Goal: Transaction & Acquisition: Purchase product/service

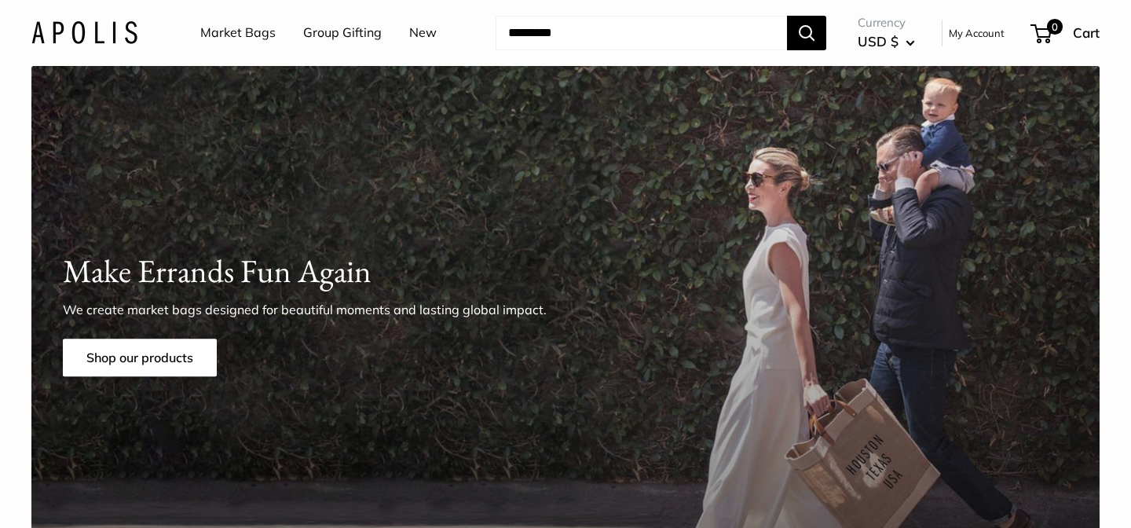
click at [595, 34] on input "Search..." at bounding box center [641, 33] width 291 height 35
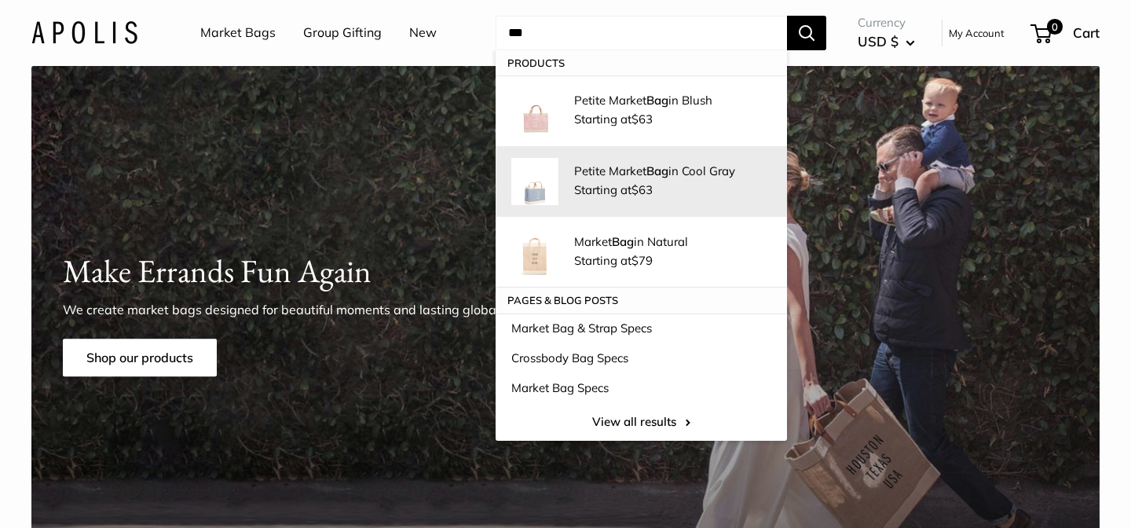
type input "***"
click at [599, 188] on span "Starting at $63" at bounding box center [613, 189] width 79 height 15
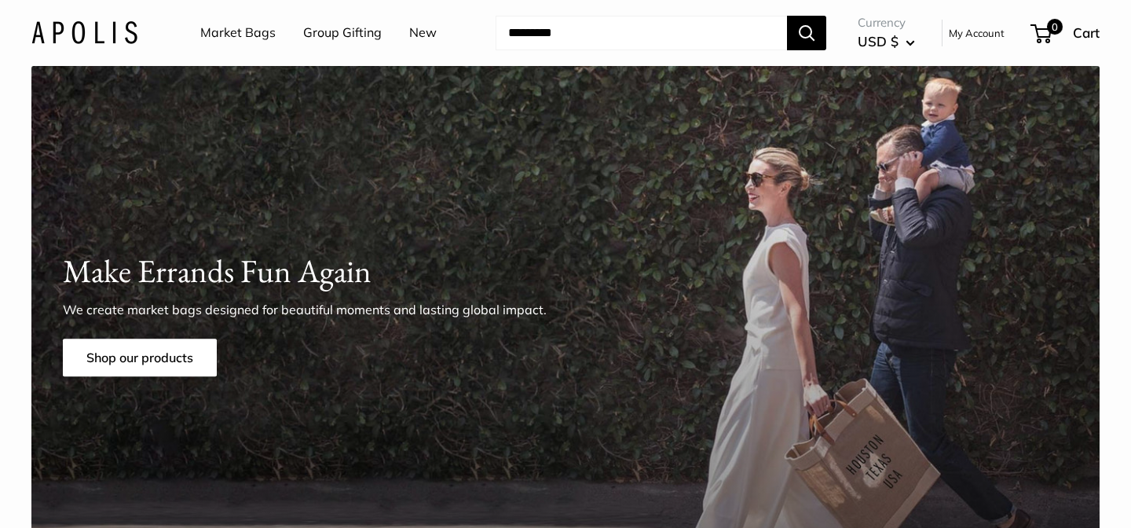
click at [587, 38] on input "Search..." at bounding box center [641, 33] width 291 height 35
click at [588, 38] on input "Search..." at bounding box center [641, 33] width 291 height 35
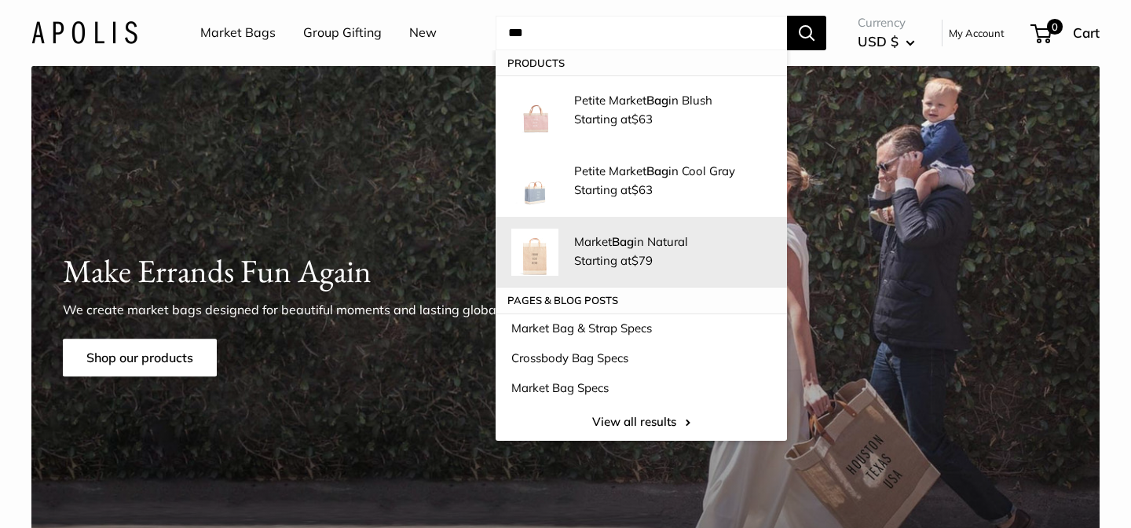
type input "***"
click at [616, 252] on div "Market Bag in Natural Starting at $79" at bounding box center [672, 252] width 197 height 38
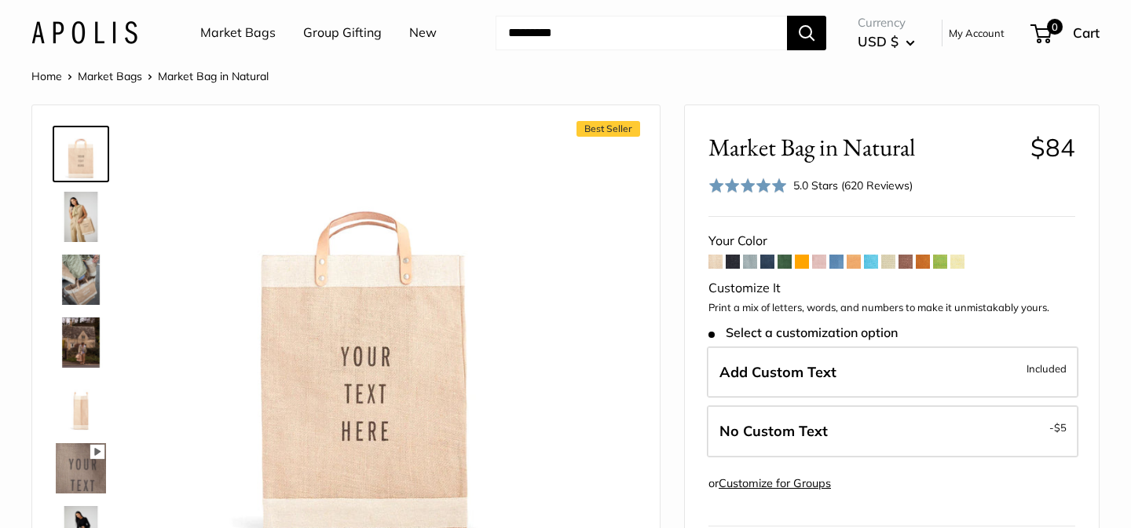
click at [88, 284] on img at bounding box center [81, 279] width 50 height 50
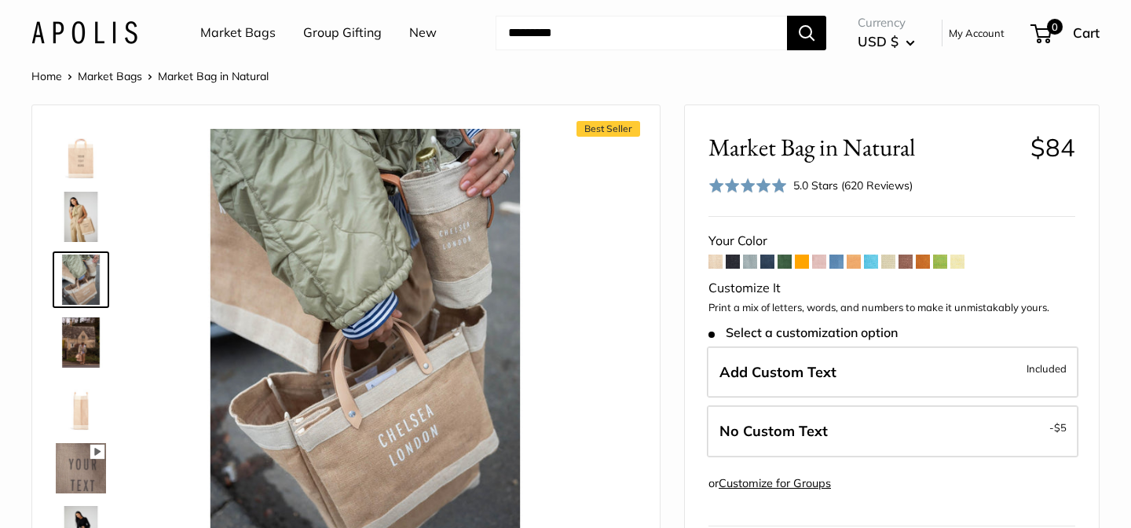
click at [78, 166] on img at bounding box center [81, 154] width 50 height 50
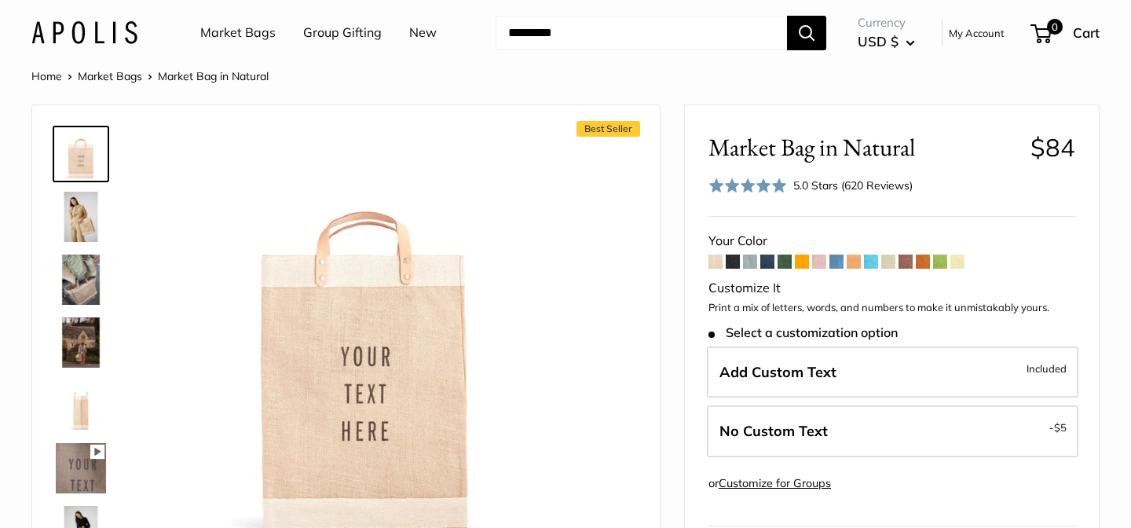
click at [86, 404] on img at bounding box center [81, 405] width 50 height 50
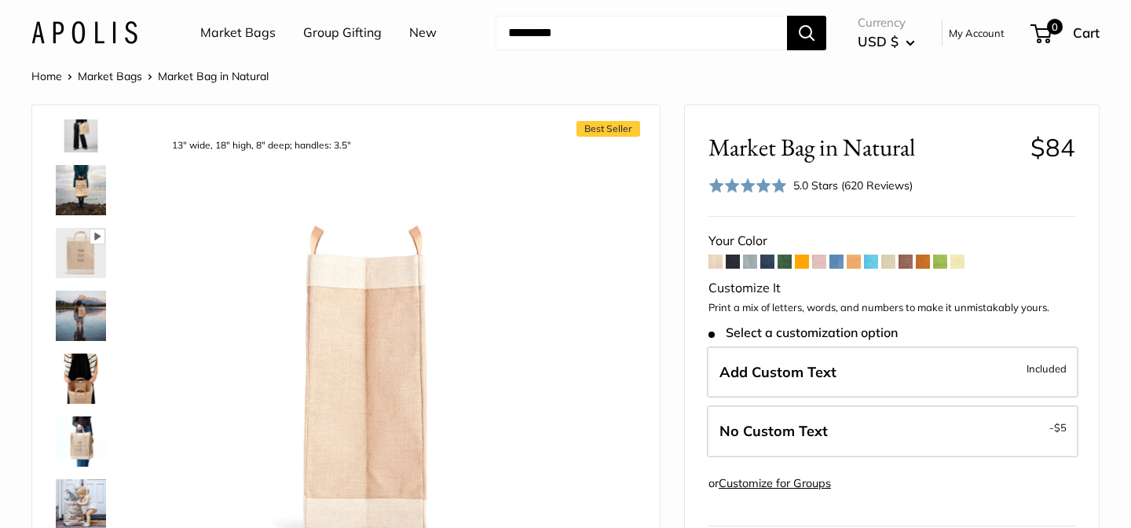
scroll to position [614, 0]
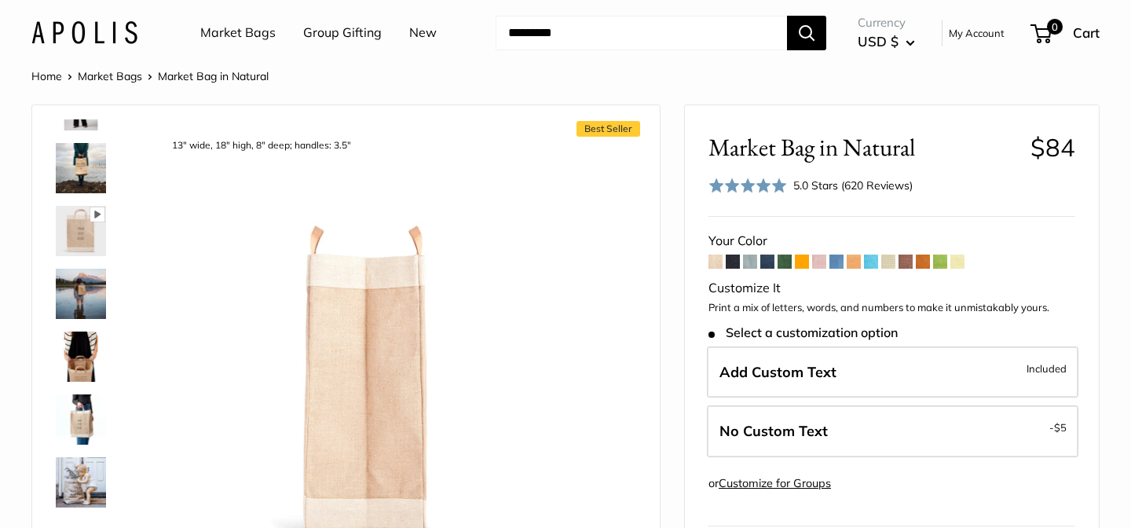
click at [82, 343] on img at bounding box center [81, 356] width 50 height 50
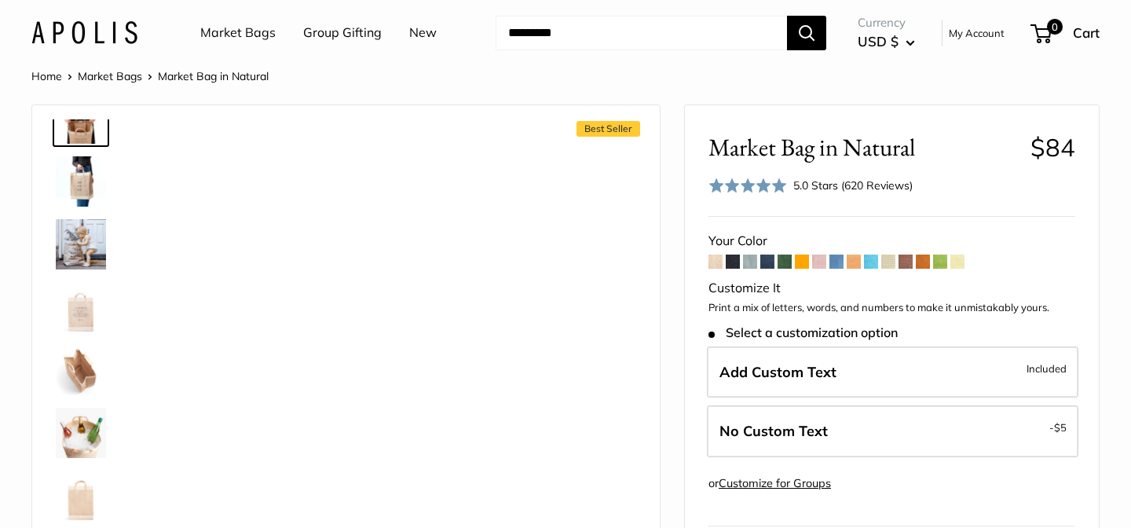
scroll to position [855, 0]
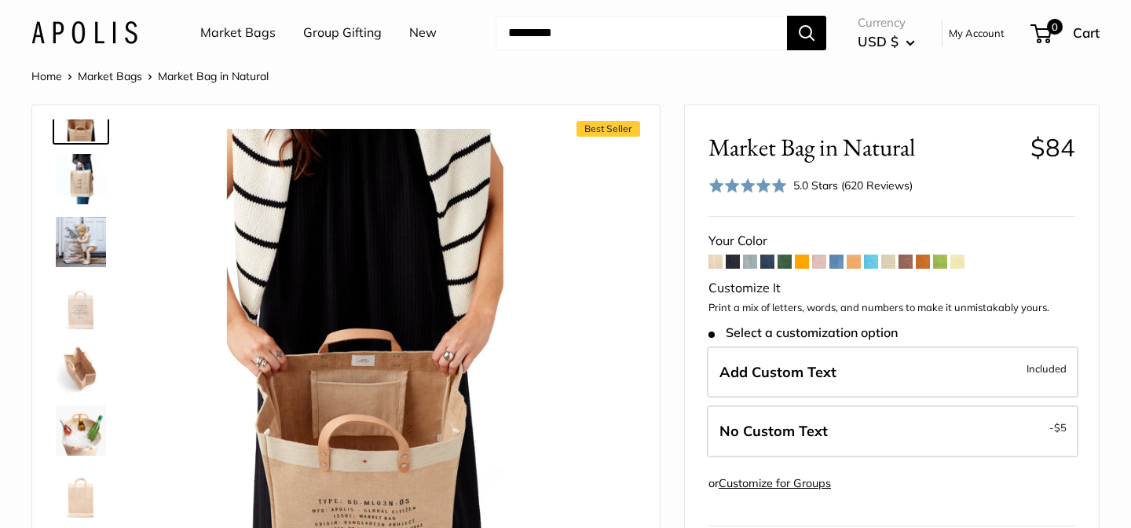
click at [69, 378] on img at bounding box center [81, 367] width 50 height 50
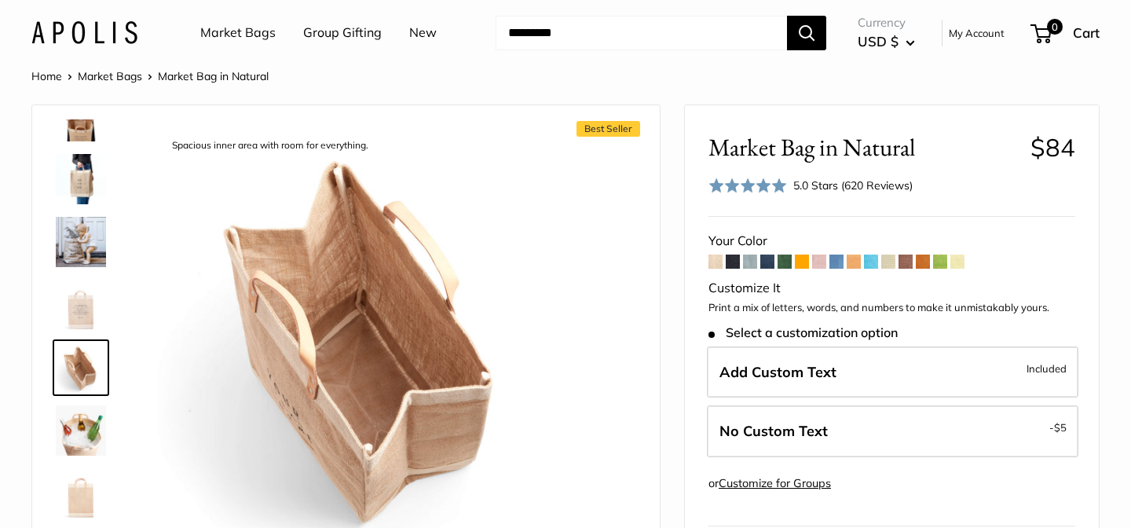
click at [84, 309] on img at bounding box center [81, 305] width 50 height 50
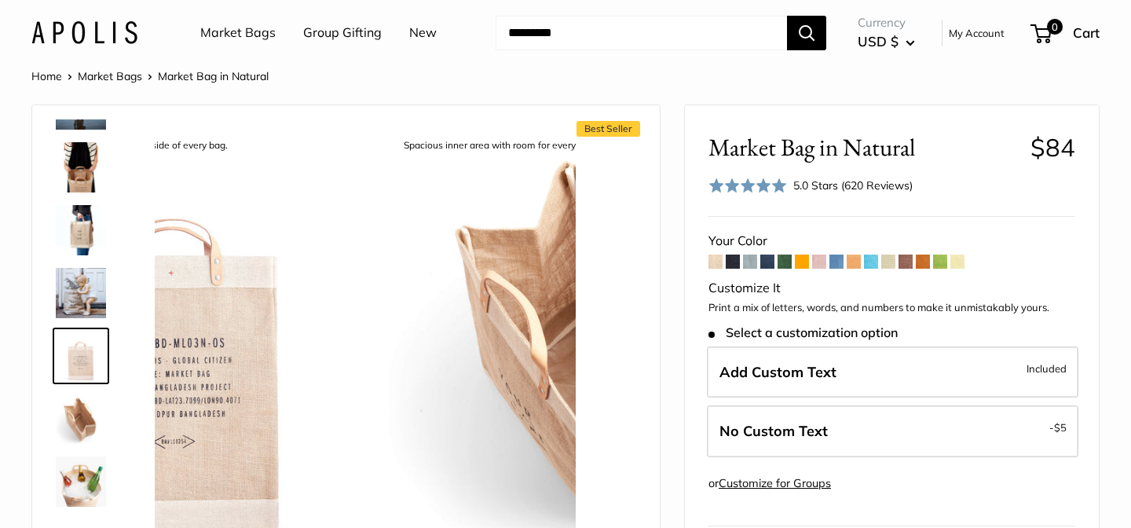
scroll to position [803, 0]
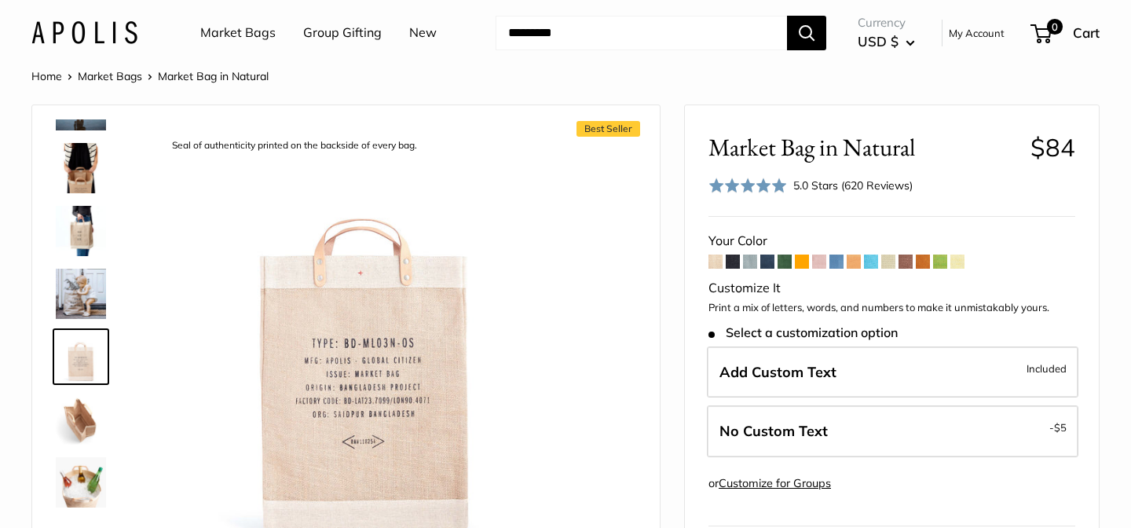
click at [82, 178] on img at bounding box center [81, 168] width 50 height 50
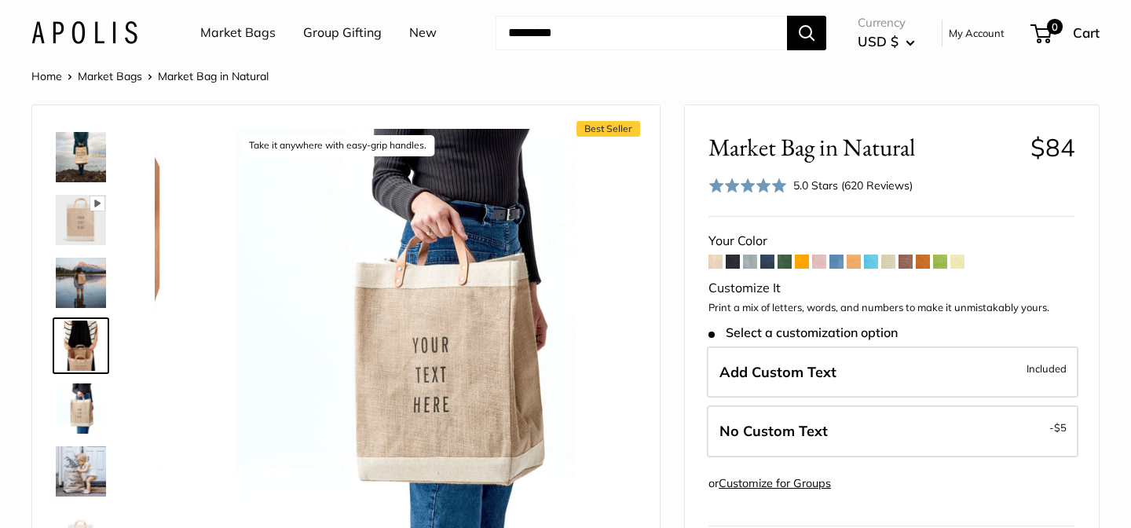
scroll to position [614, 0]
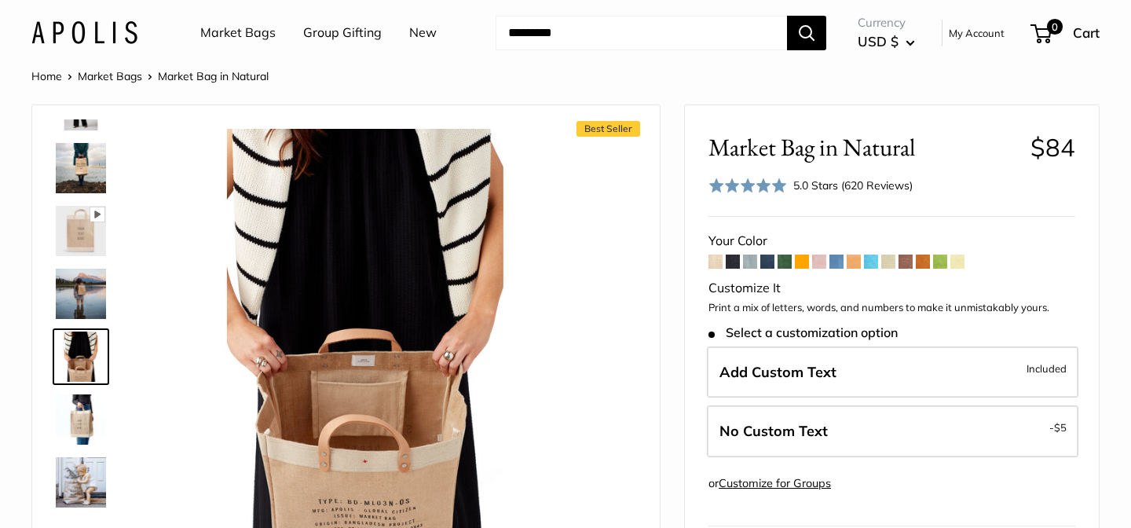
click at [99, 213] on icon at bounding box center [97, 214] width 14 height 14
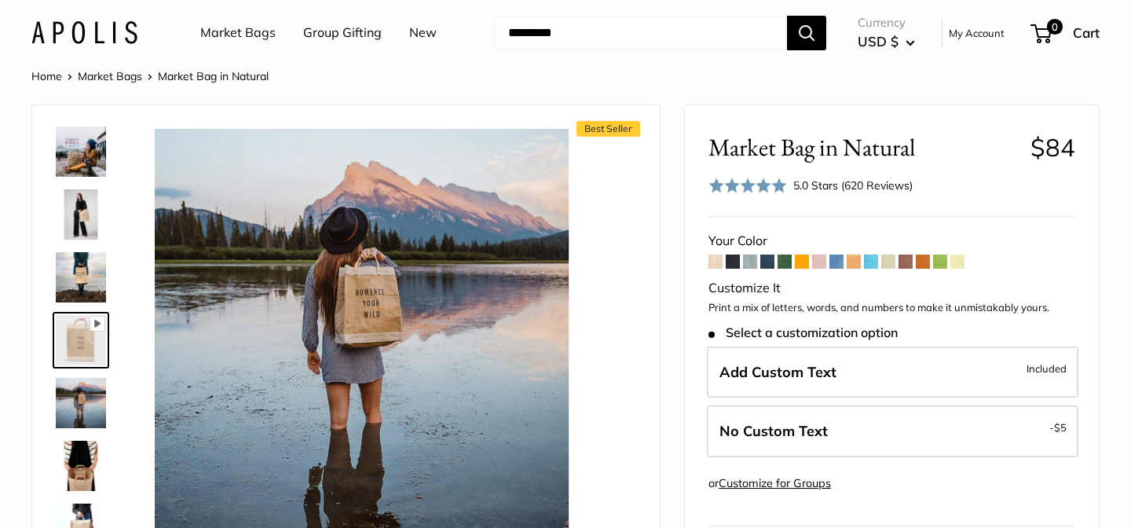
scroll to position [489, 0]
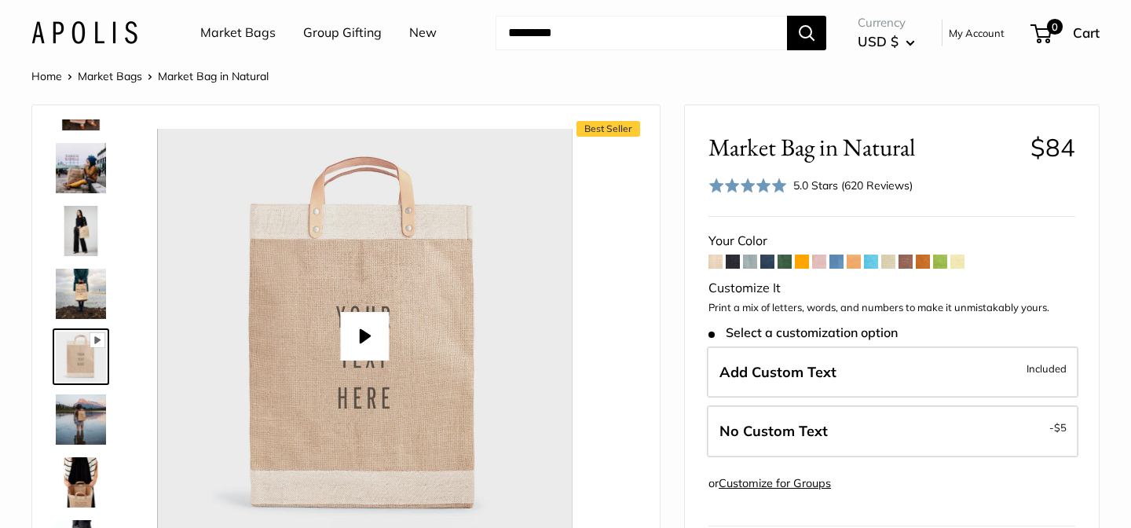
click at [360, 335] on button "Play" at bounding box center [364, 336] width 49 height 49
type input "*"
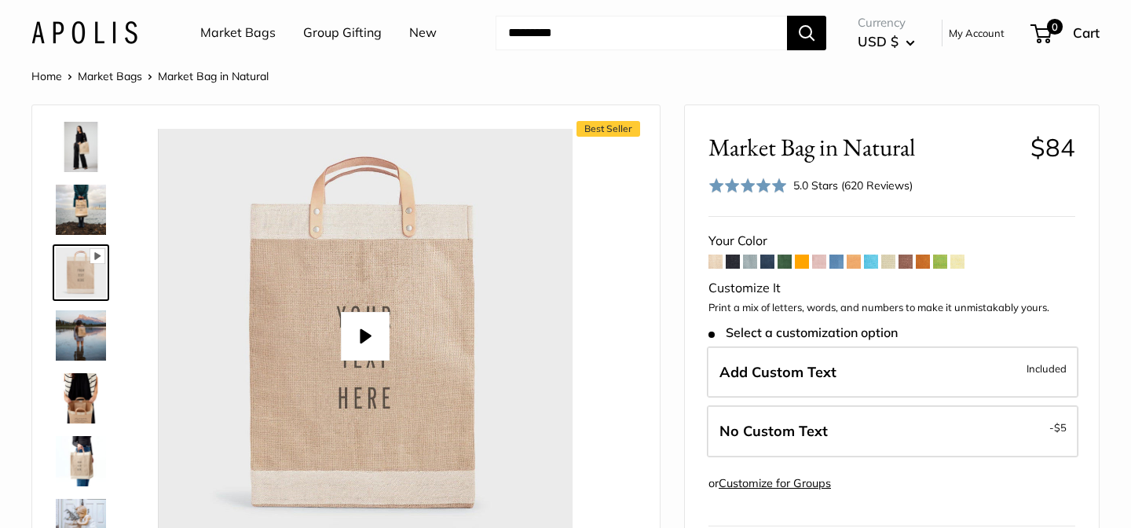
scroll to position [580, 0]
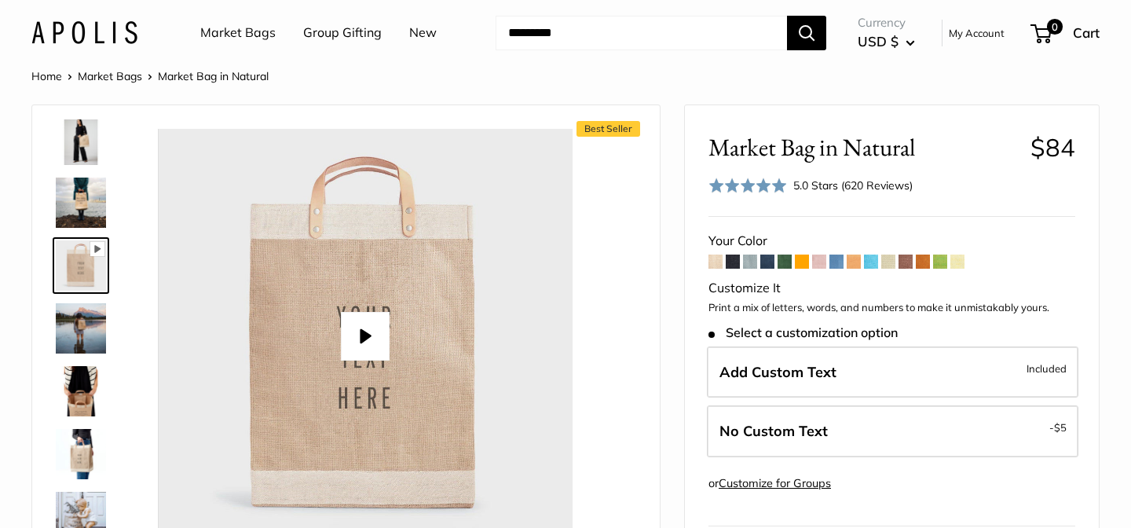
click at [86, 397] on img at bounding box center [81, 391] width 50 height 50
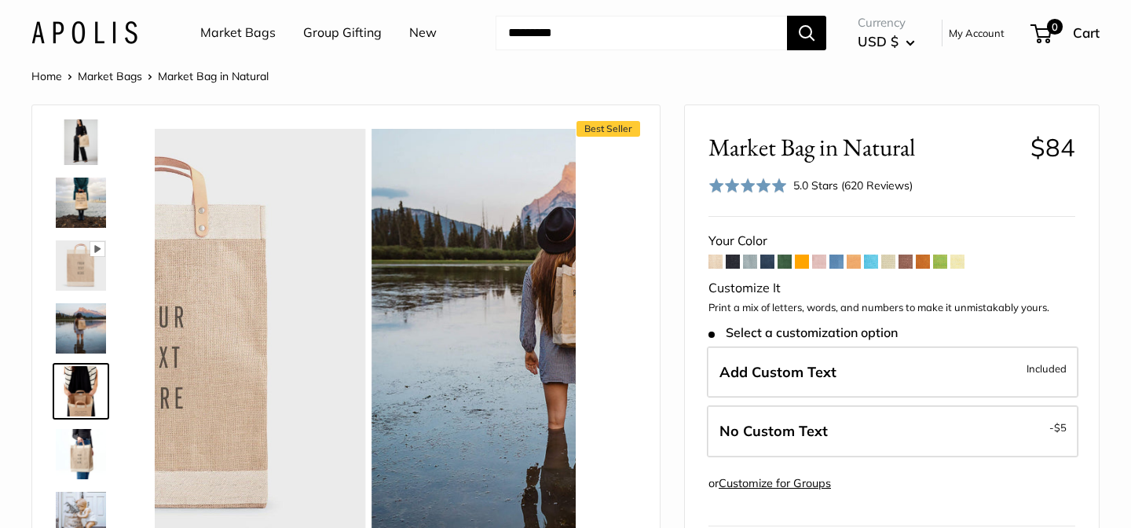
scroll to position [614, 0]
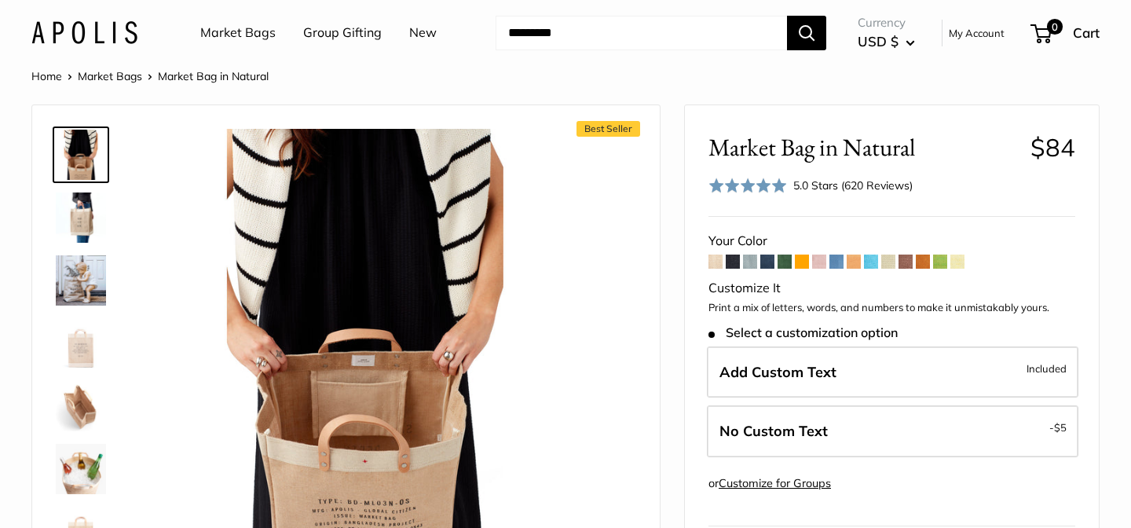
click at [82, 404] on img at bounding box center [81, 406] width 50 height 50
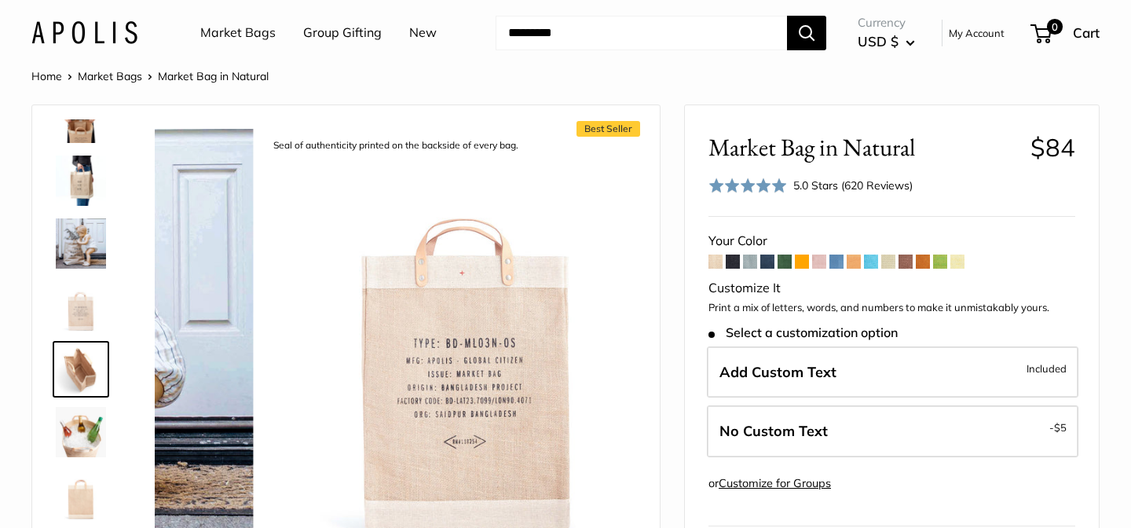
scroll to position [855, 0]
